Goal: Find specific page/section

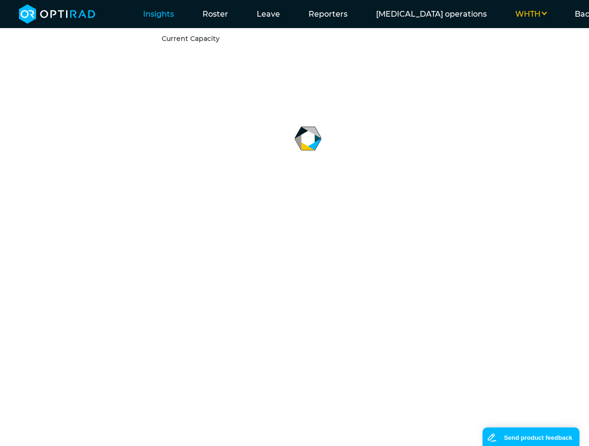
click at [512, 7] on ul "WHTH [GEOGRAPHIC_DATA] MSE UHD Backoffice Client set-up Users Productivity indi…" at bounding box center [598, 14] width 195 height 28
click at [501, 16] on button "WHTH" at bounding box center [530, 14] width 59 height 11
click at [498, 27] on button "Hexarad" at bounding box center [522, 29] width 75 height 17
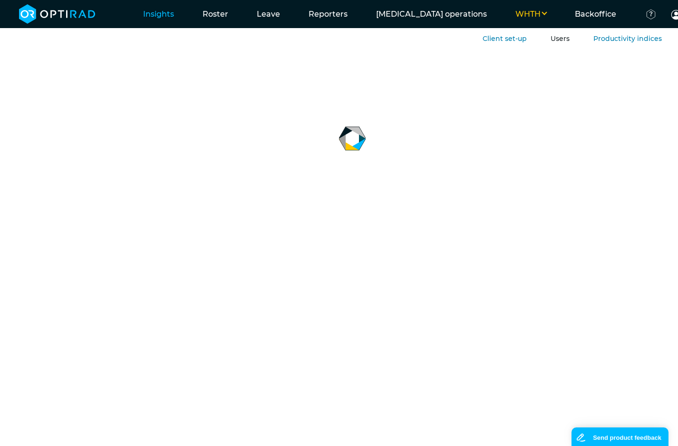
click at [559, 39] on link "Users" at bounding box center [560, 38] width 19 height 9
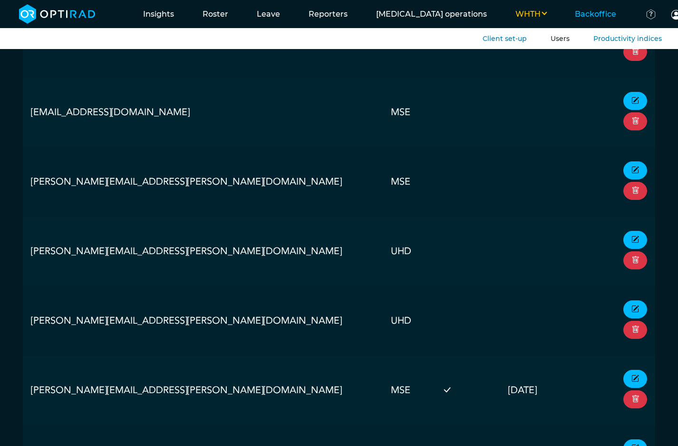
scroll to position [18944, 0]
